Goal: Task Accomplishment & Management: Complete application form

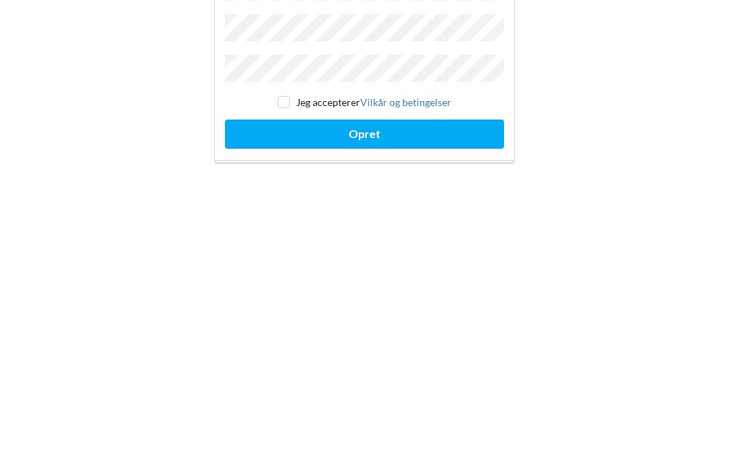
click at [426, 307] on button "Opret" at bounding box center [364, 321] width 279 height 29
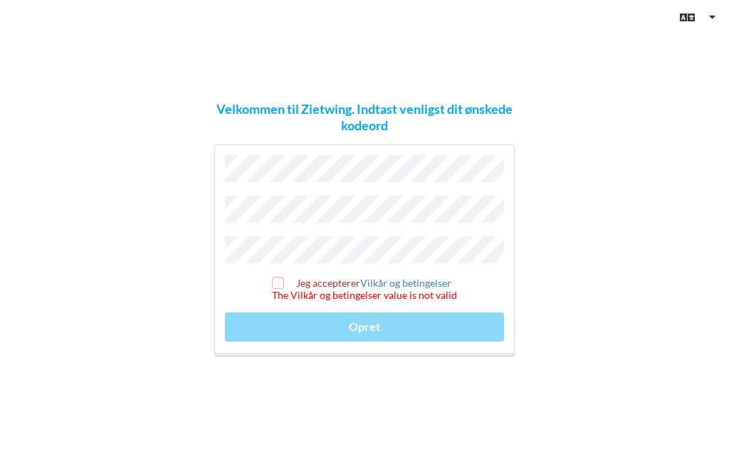
click at [283, 279] on input "checkbox" at bounding box center [278, 283] width 12 height 12
checkbox input "true"
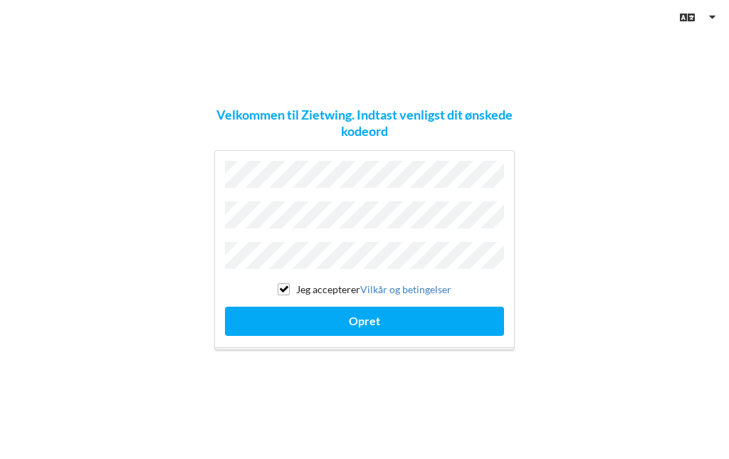
click at [388, 312] on button "Opret" at bounding box center [364, 321] width 279 height 29
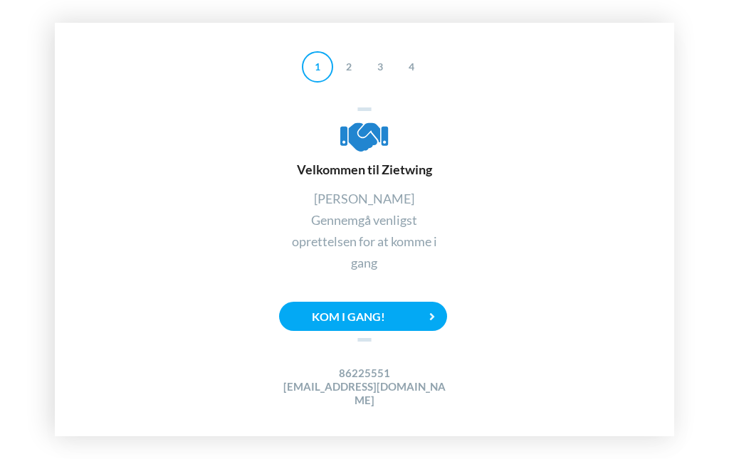
click at [360, 319] on div "Kom i gang!" at bounding box center [363, 316] width 168 height 29
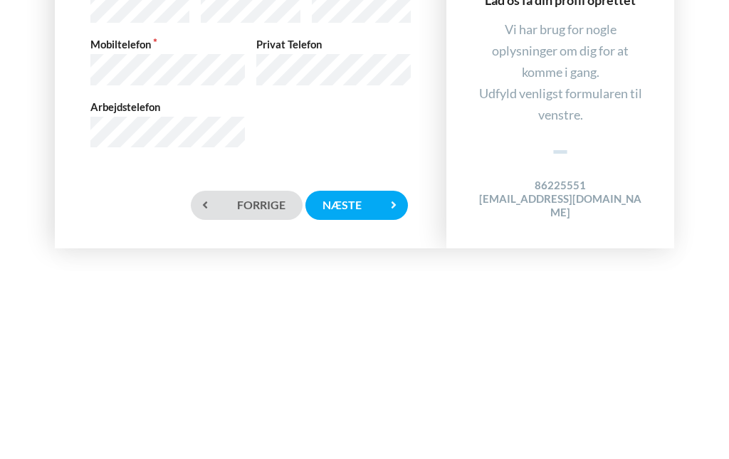
scroll to position [4, 0]
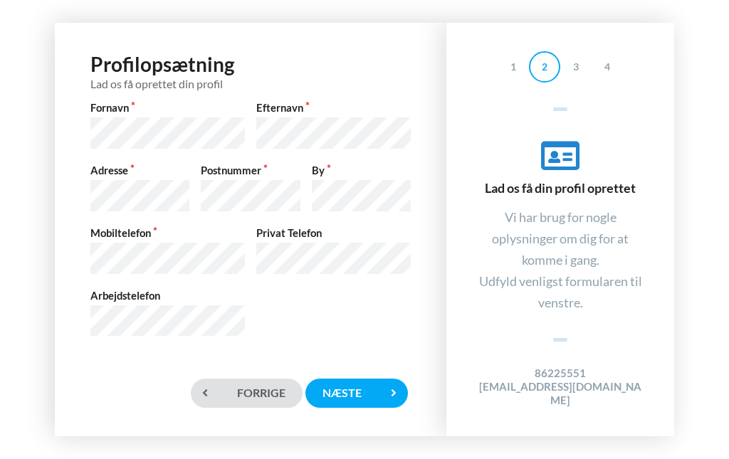
click at [351, 386] on div "Næste" at bounding box center [356, 393] width 103 height 29
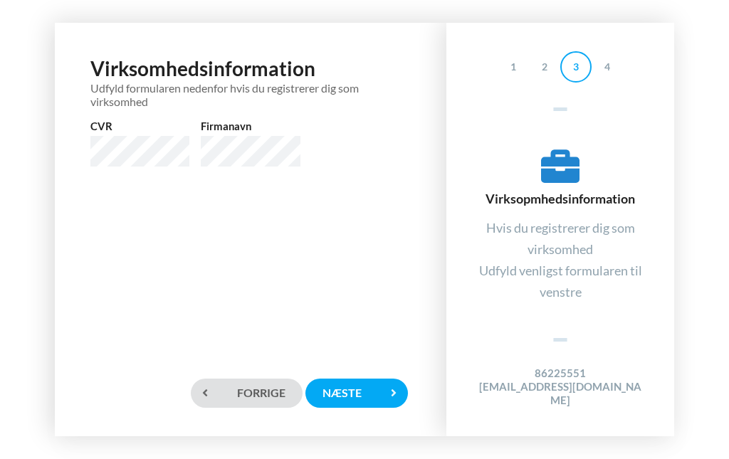
click at [359, 387] on div "Næste" at bounding box center [356, 393] width 103 height 29
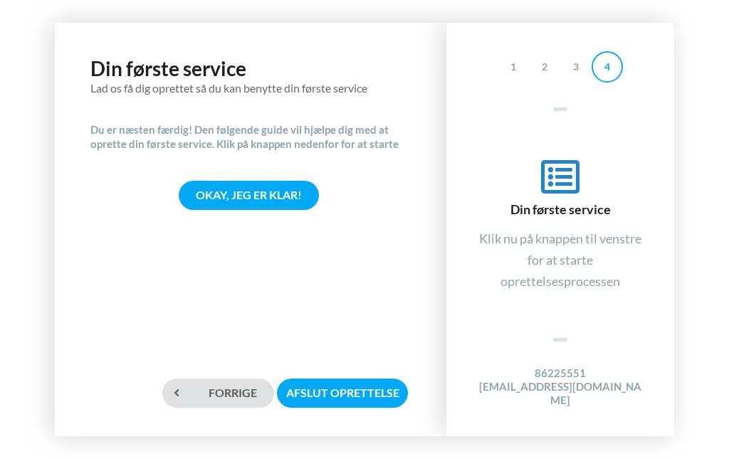
click at [247, 190] on div "Okay, jeg er klar!" at bounding box center [249, 195] width 140 height 29
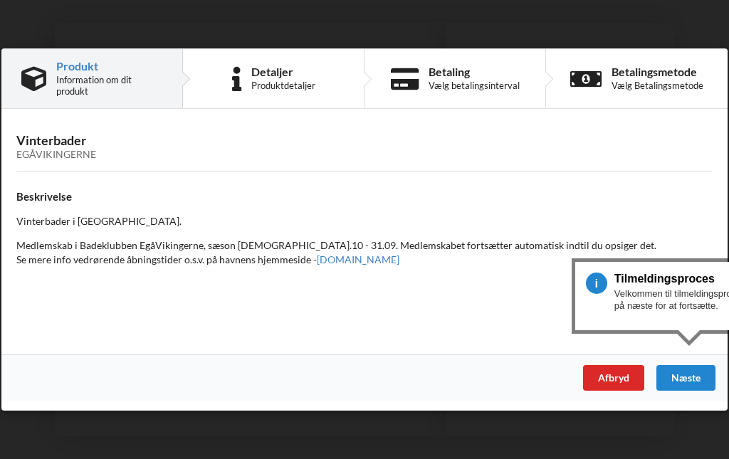
click at [441, 78] on div "Betaling" at bounding box center [474, 71] width 91 height 11
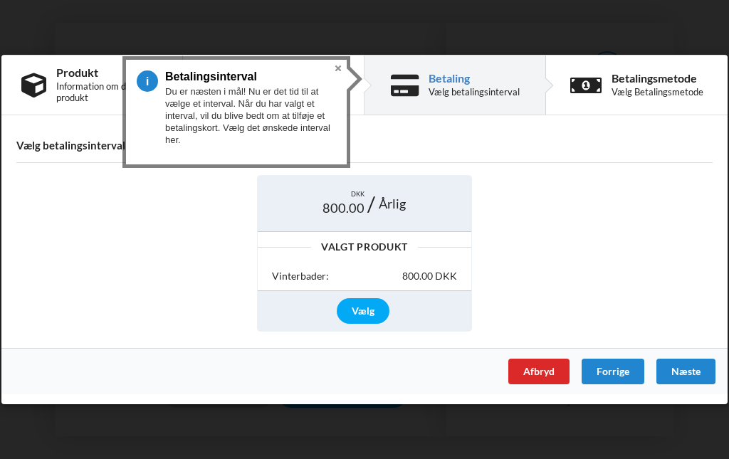
click at [377, 305] on div "Vælg" at bounding box center [363, 311] width 53 height 26
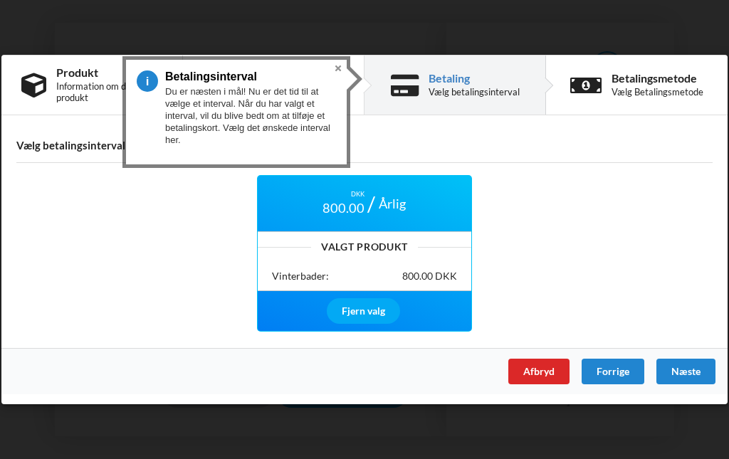
click at [638, 84] on div "Betalingsmetode" at bounding box center [657, 78] width 92 height 11
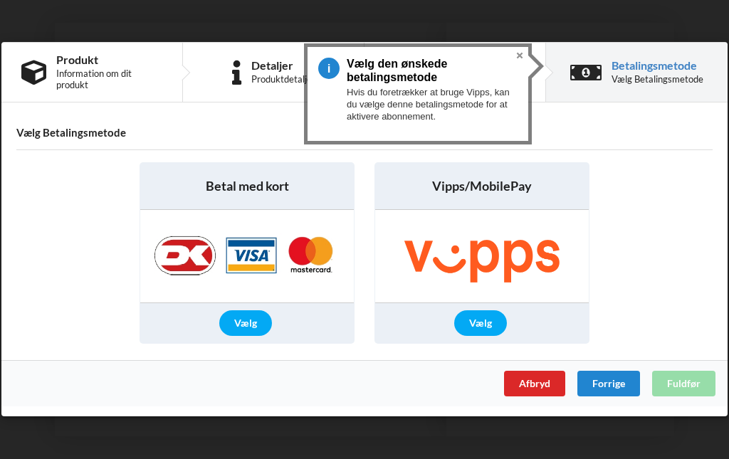
click at [193, 253] on img at bounding box center [247, 257] width 214 height 93
click at [256, 320] on div "Vælg" at bounding box center [245, 324] width 53 height 26
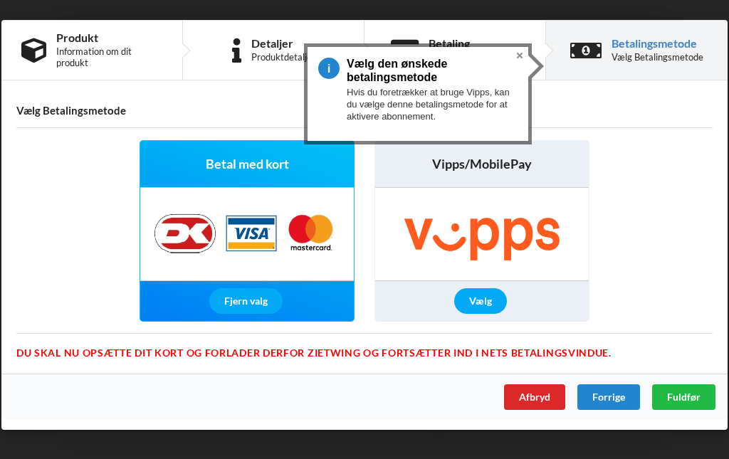
click at [683, 389] on div "Fuldfør" at bounding box center [683, 397] width 63 height 26
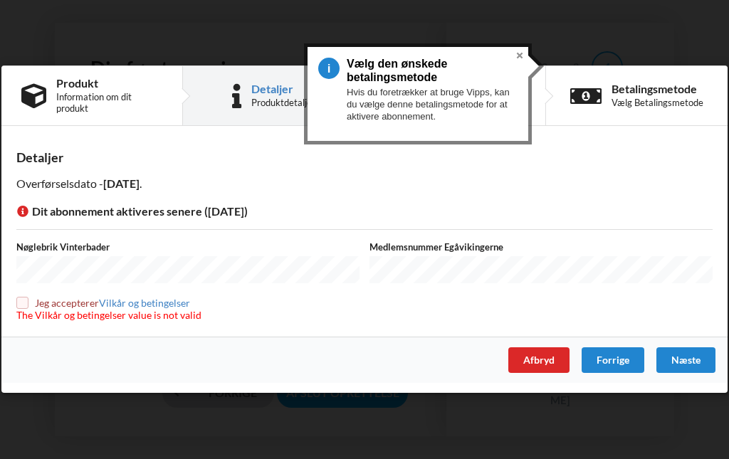
click at [547, 354] on div "Afbryd" at bounding box center [538, 361] width 61 height 26
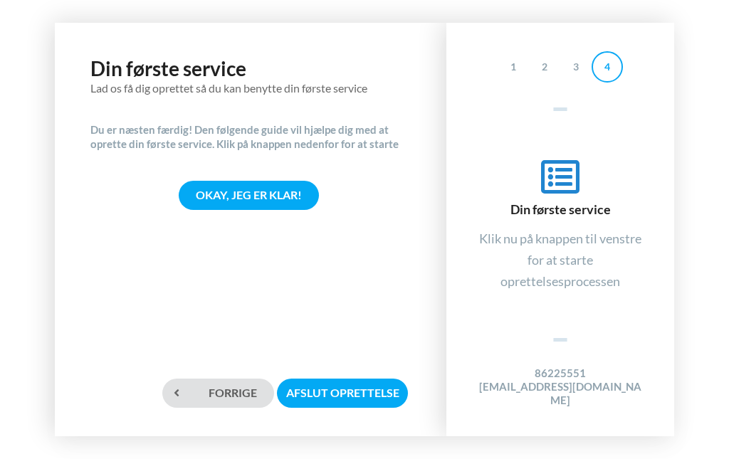
click at [337, 391] on div "Afslut oprettelse" at bounding box center [342, 393] width 131 height 29
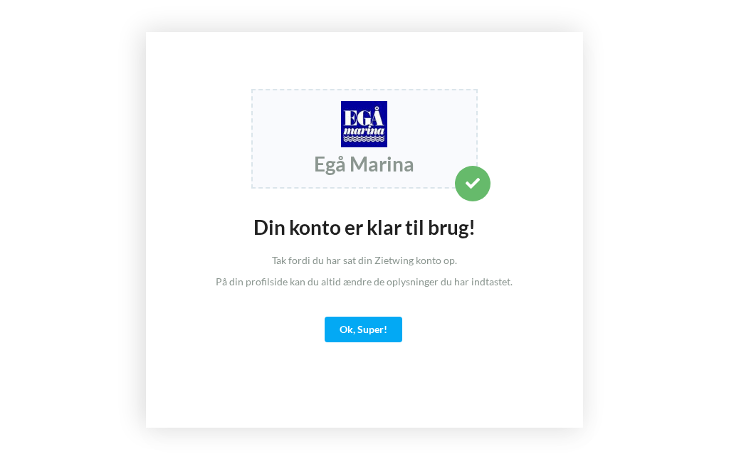
click at [362, 325] on div "Ok, Super!" at bounding box center [364, 330] width 78 height 26
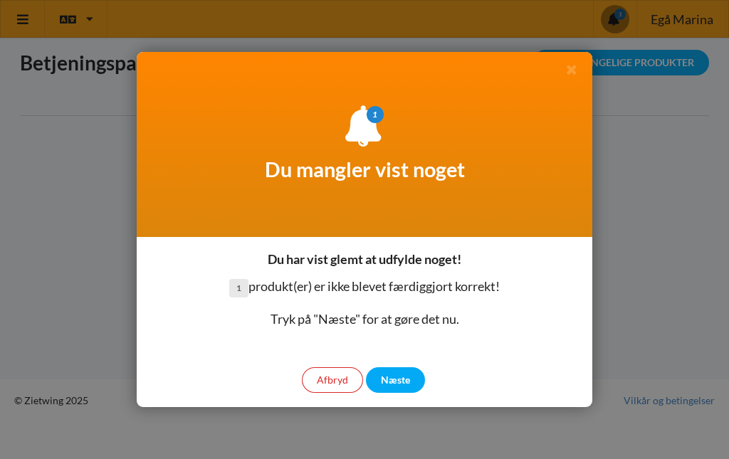
click at [404, 376] on div "Næste" at bounding box center [395, 380] width 59 height 26
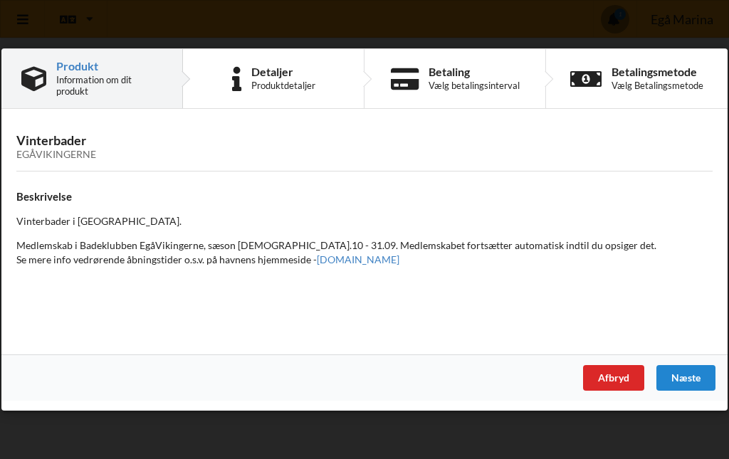
click at [690, 366] on div "Næste" at bounding box center [685, 378] width 59 height 26
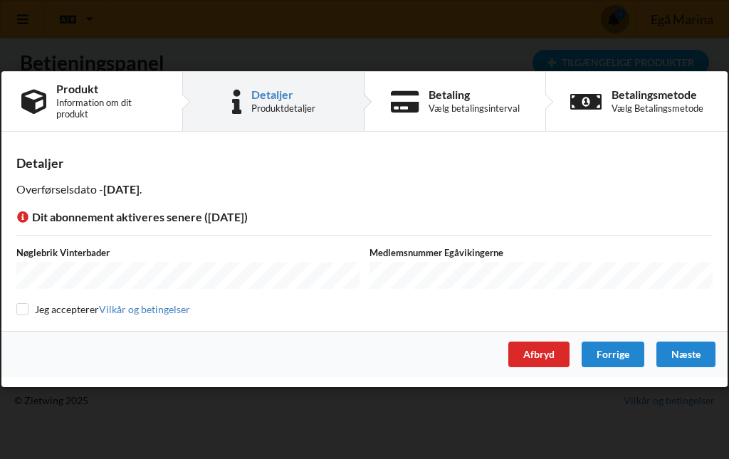
click at [697, 350] on div "Næste" at bounding box center [685, 355] width 59 height 26
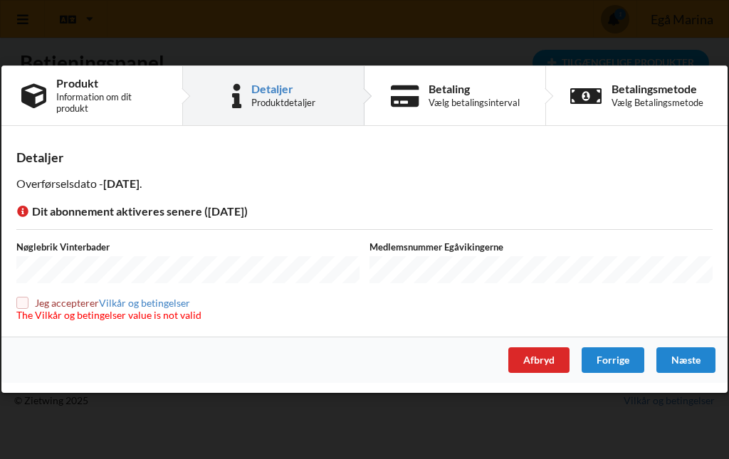
click at [23, 300] on input "checkbox" at bounding box center [22, 303] width 12 height 12
checkbox input "true"
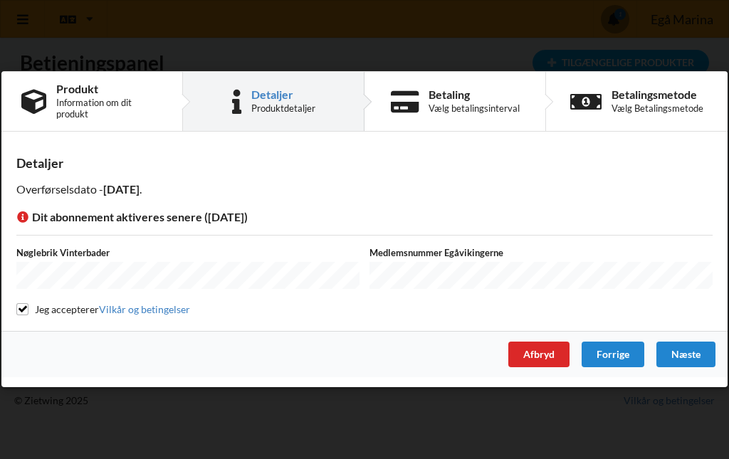
click at [700, 353] on div "Næste" at bounding box center [685, 355] width 59 height 26
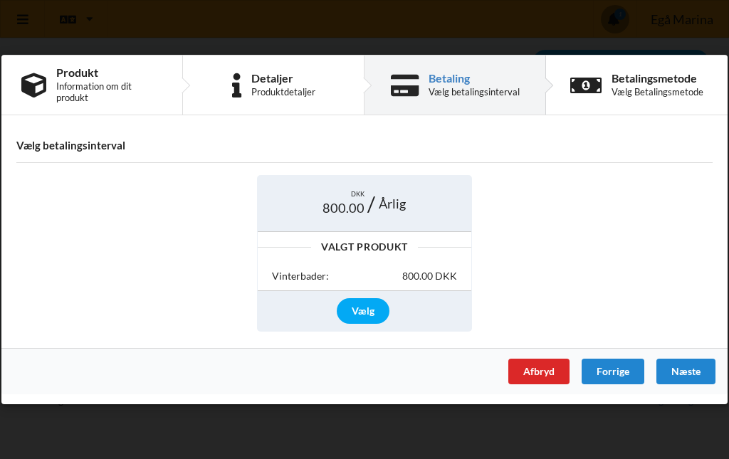
click at [692, 373] on div "Næste" at bounding box center [685, 372] width 59 height 26
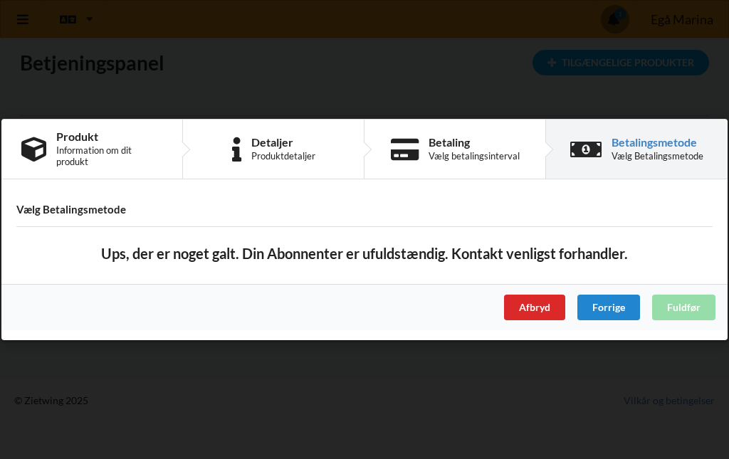
click at [539, 300] on div "Afbryd" at bounding box center [534, 308] width 61 height 26
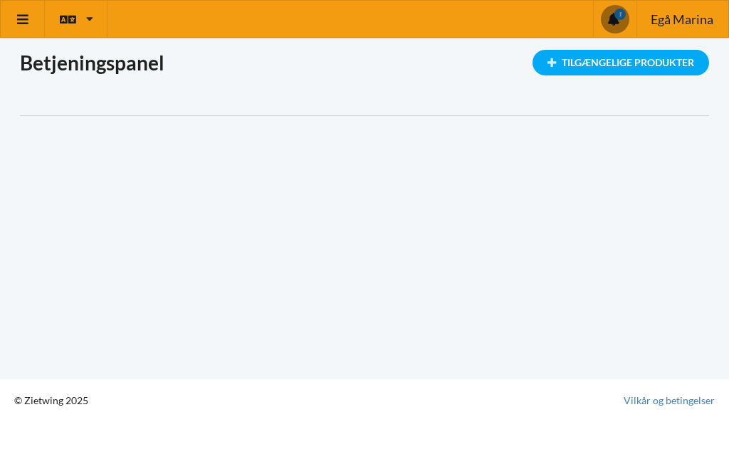
click at [31, 16] on link at bounding box center [23, 19] width 44 height 36
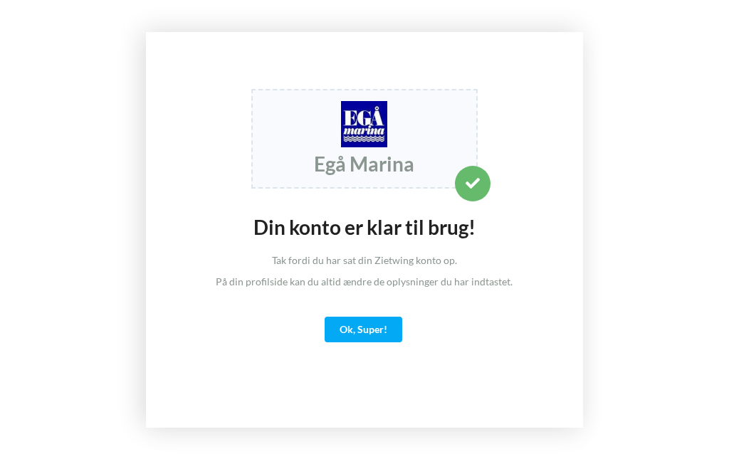
click at [369, 322] on div "Ok, Super!" at bounding box center [364, 330] width 78 height 26
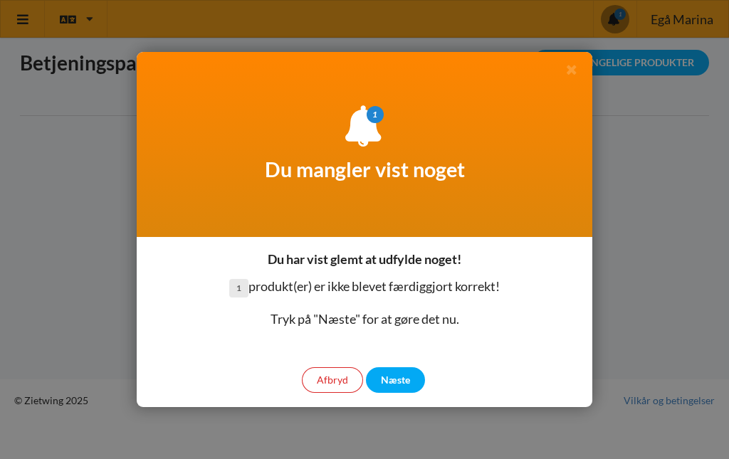
click at [405, 374] on div "Næste" at bounding box center [395, 380] width 59 height 26
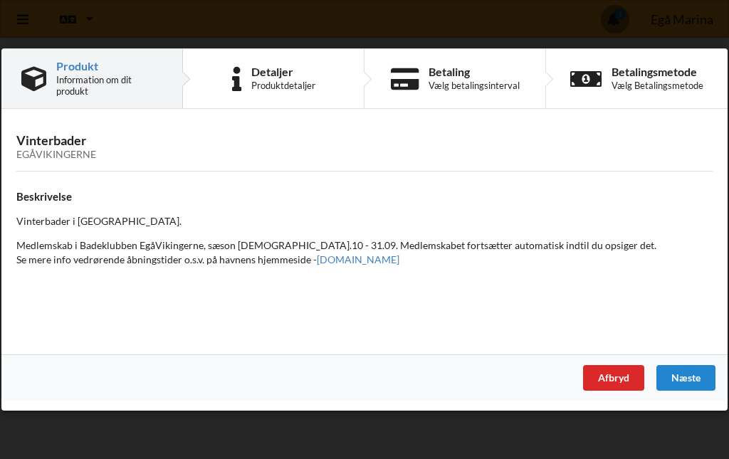
click at [609, 367] on div "Afbryd" at bounding box center [613, 378] width 61 height 26
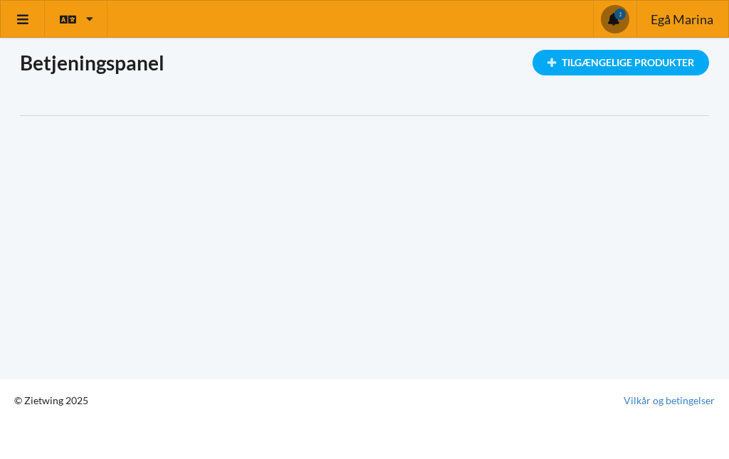
click at [25, 20] on icon at bounding box center [23, 19] width 15 height 13
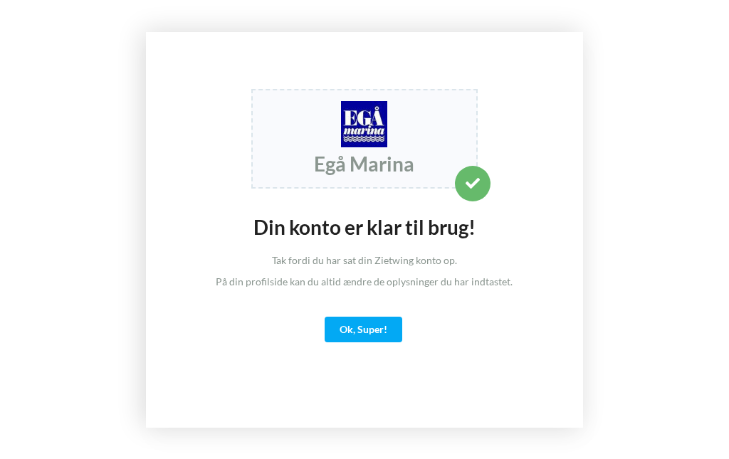
click at [368, 319] on div "Ok, Super!" at bounding box center [364, 330] width 78 height 26
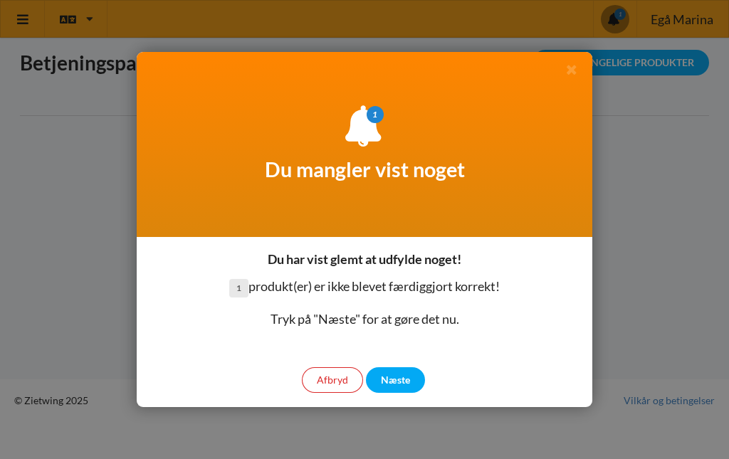
click at [336, 382] on div "Afbryd" at bounding box center [332, 380] width 61 height 26
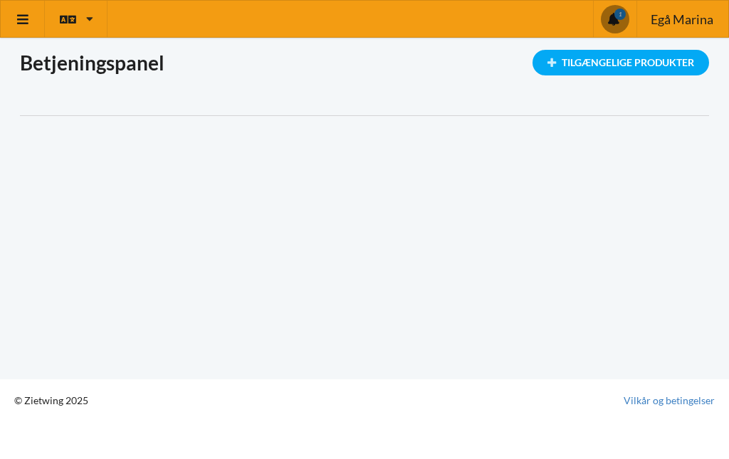
click at [21, 13] on icon at bounding box center [23, 19] width 15 height 13
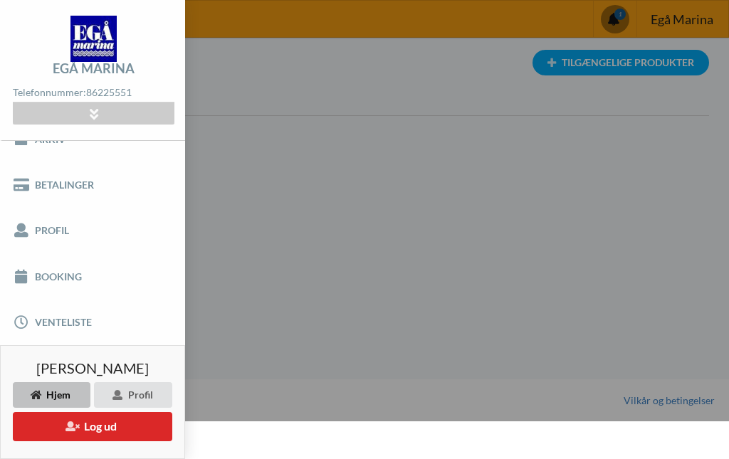
scroll to position [70, 0]
click at [97, 421] on button "Log ud" at bounding box center [92, 426] width 159 height 29
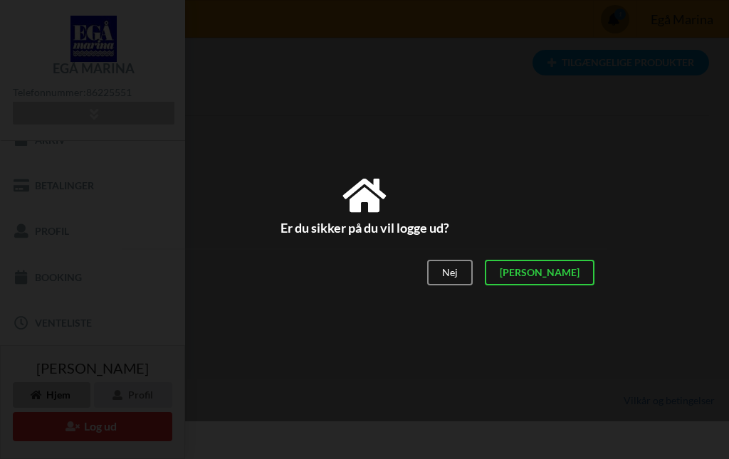
click at [579, 274] on div "[PERSON_NAME]" at bounding box center [540, 273] width 110 height 26
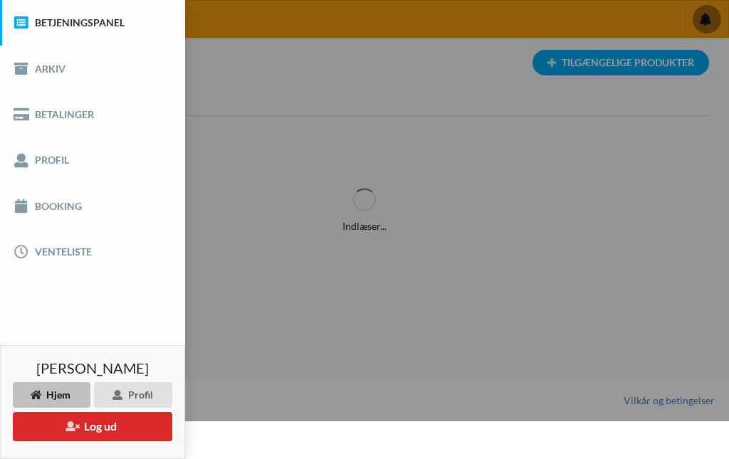
scroll to position [0, 0]
